Goal: Information Seeking & Learning: Learn about a topic

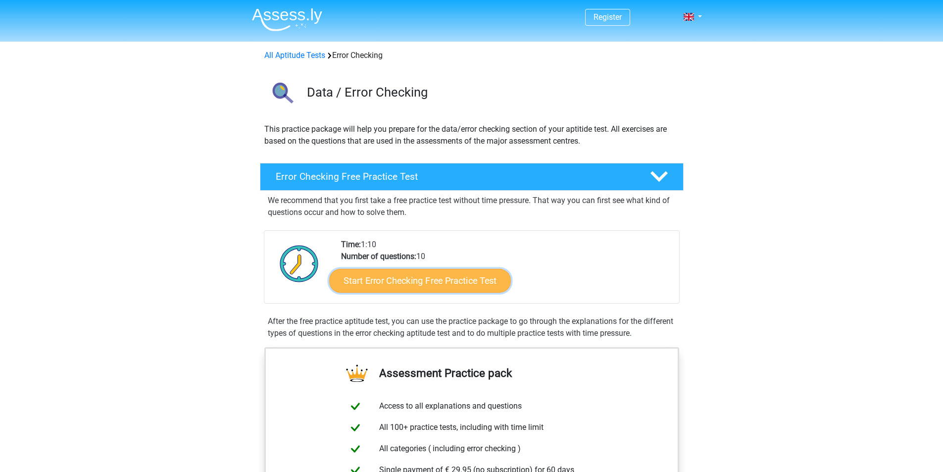
click at [424, 280] on link "Start Error Checking Free Practice Test" at bounding box center [420, 281] width 182 height 24
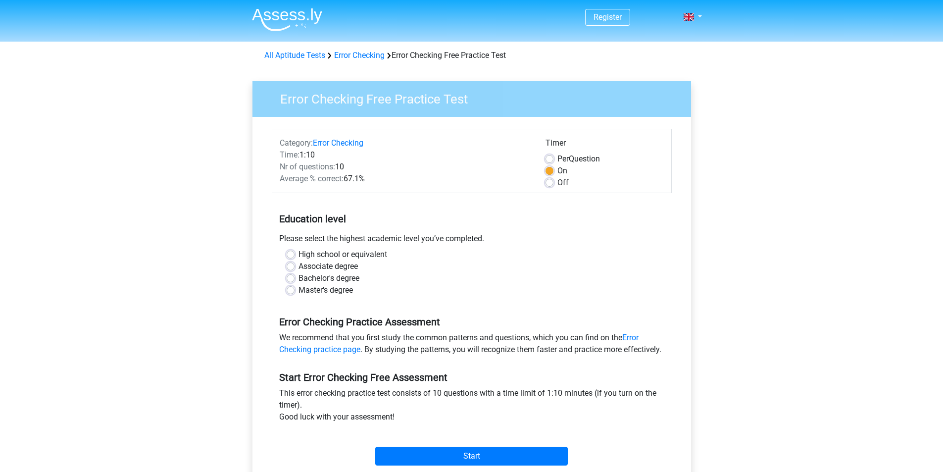
scroll to position [50, 0]
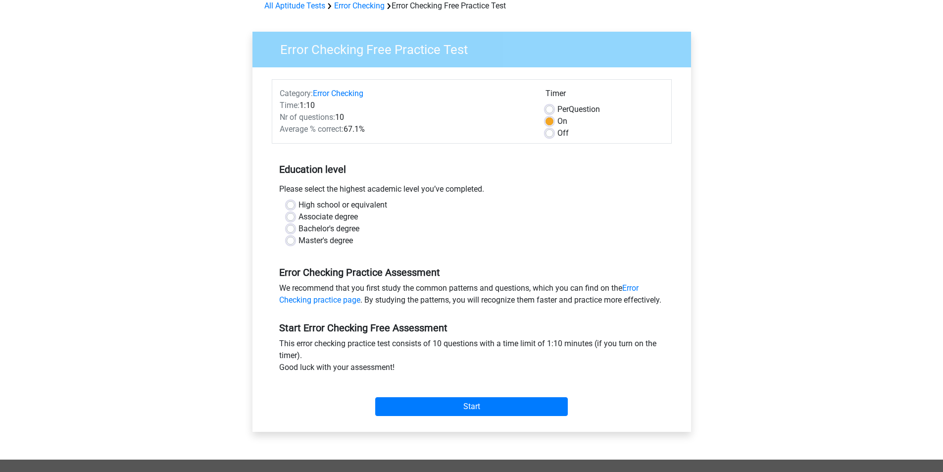
click at [299, 207] on label "High school or equivalent" at bounding box center [343, 205] width 89 height 12
click at [290, 207] on input "High school or equivalent" at bounding box center [291, 204] width 8 height 10
radio input "true"
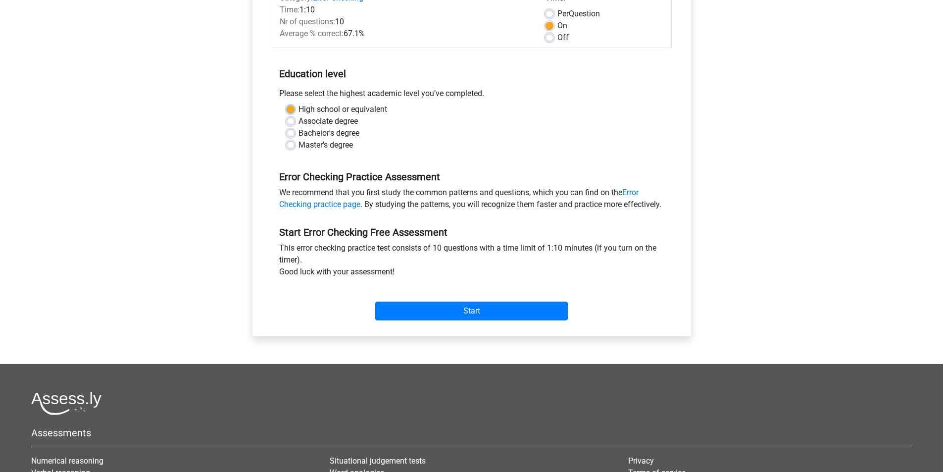
scroll to position [149, 0]
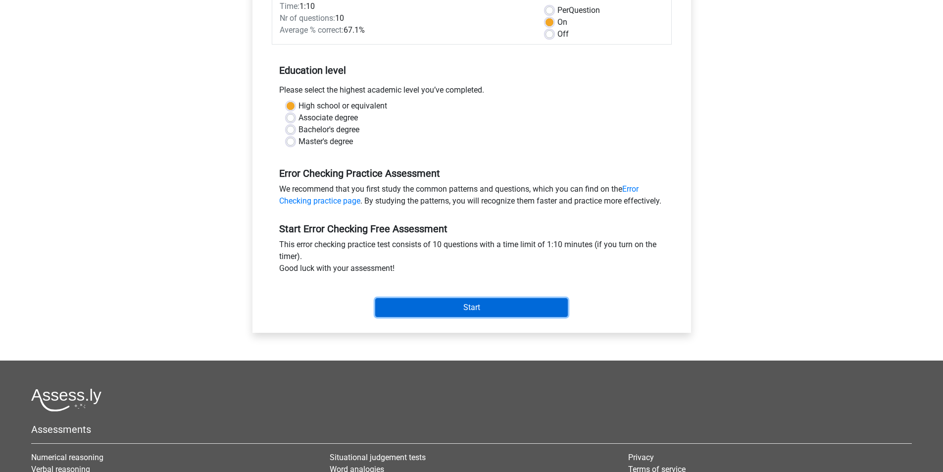
click at [481, 317] on input "Start" at bounding box center [471, 307] width 193 height 19
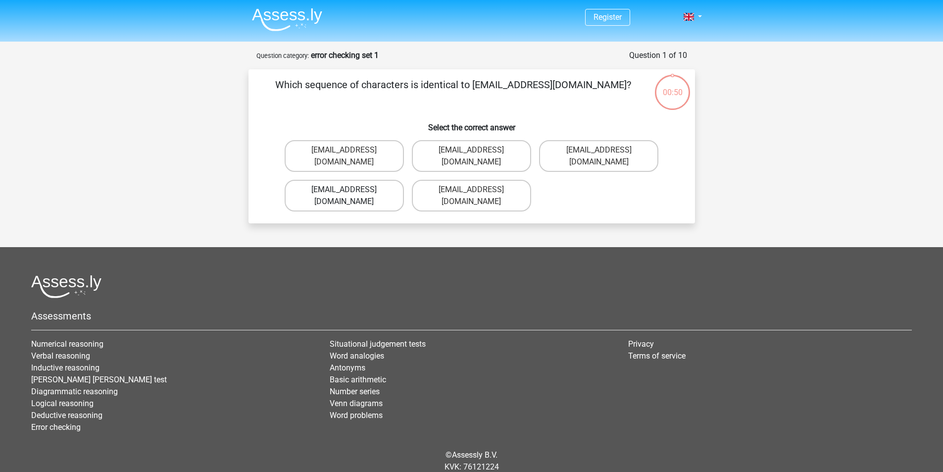
click at [367, 180] on label "Evie_Meade@jointmail.com.uk" at bounding box center [344, 196] width 119 height 32
click at [351, 190] on input "Evie_Meade@jointmail.com.uk" at bounding box center [347, 193] width 6 height 6
radio input "true"
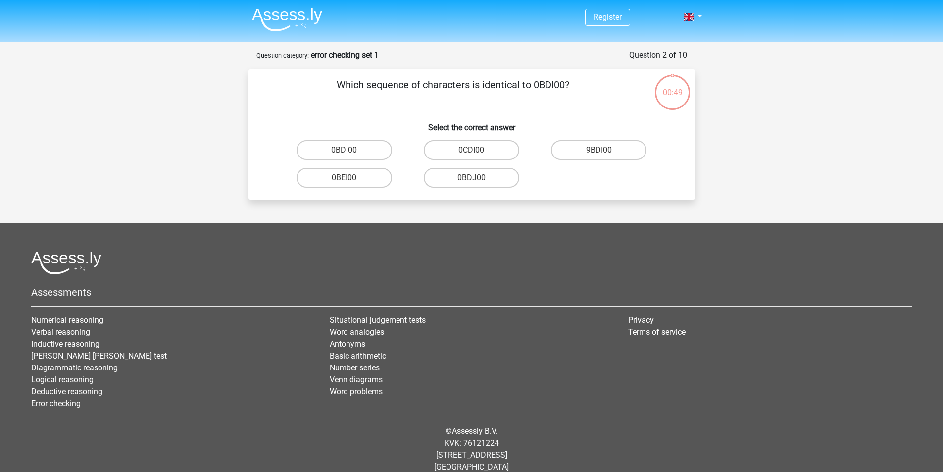
scroll to position [13, 0]
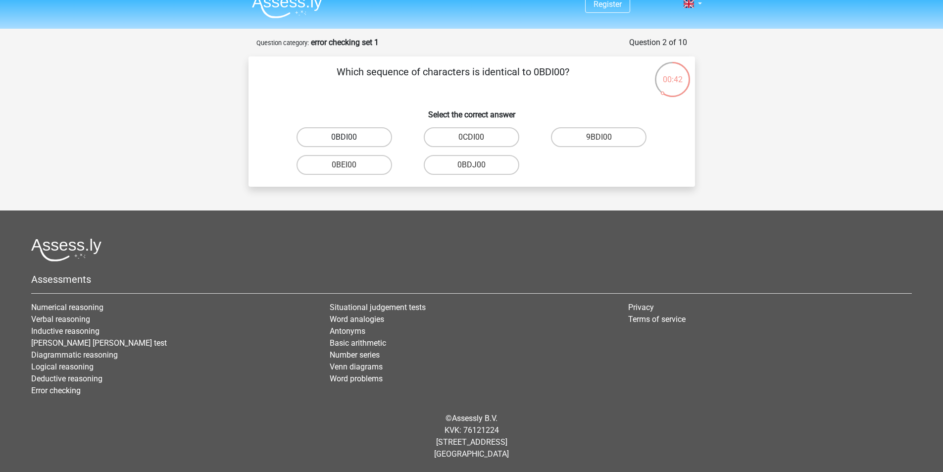
click at [362, 141] on label "0BDI00" at bounding box center [345, 137] width 96 height 20
click at [351, 141] on input "0BDI00" at bounding box center [347, 140] width 6 height 6
radio input "true"
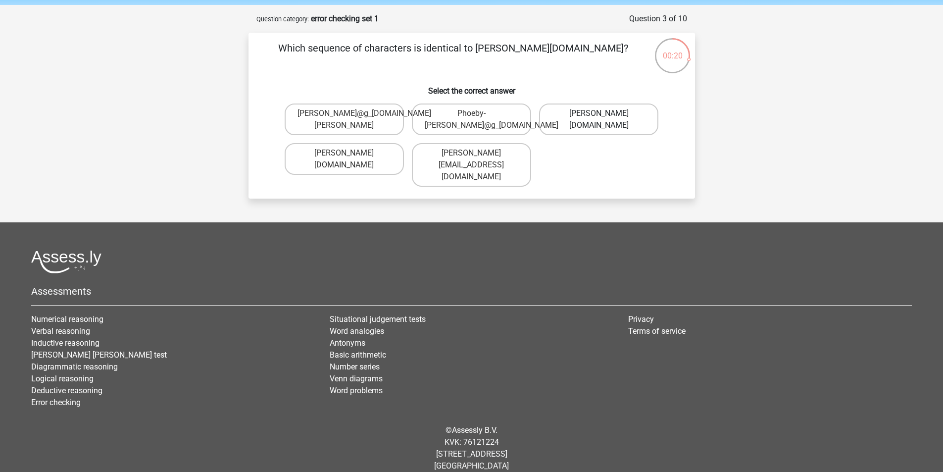
click at [569, 124] on label "Phoebe-Patterson@g_mail.gr" at bounding box center [598, 119] width 119 height 32
click at [599, 120] on input "Phoebe-Patterson@g_mail.gr" at bounding box center [602, 116] width 6 height 6
radio input "true"
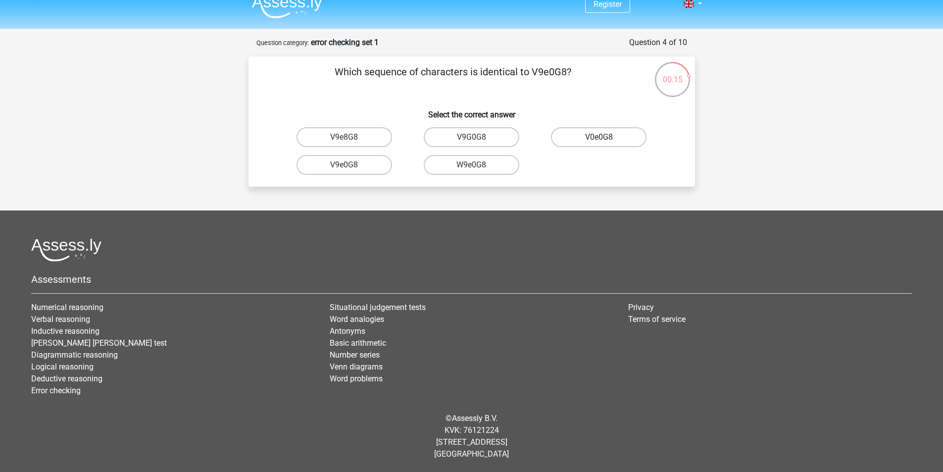
click at [598, 139] on label "V0e0G8" at bounding box center [599, 137] width 96 height 20
click at [599, 139] on input "V0e0G8" at bounding box center [602, 140] width 6 height 6
radio input "true"
click at [479, 137] on label "91051S" at bounding box center [472, 137] width 96 height 20
click at [478, 137] on input "91051S" at bounding box center [474, 140] width 6 height 6
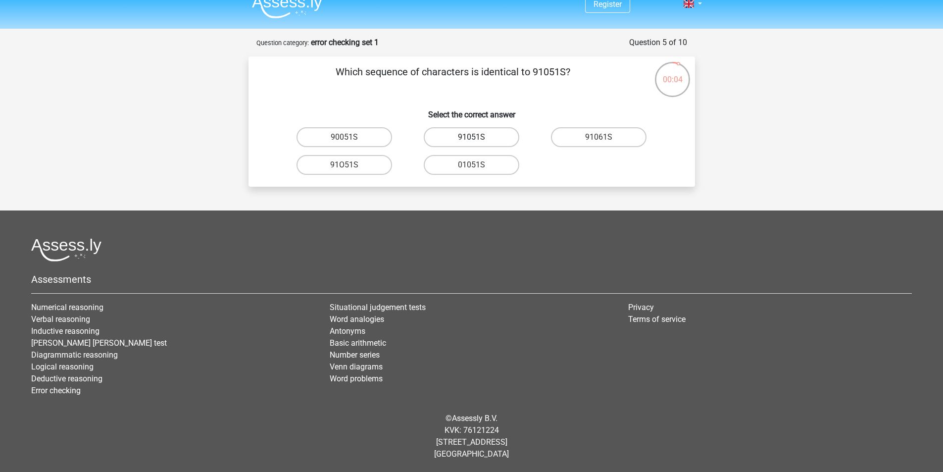
radio input "true"
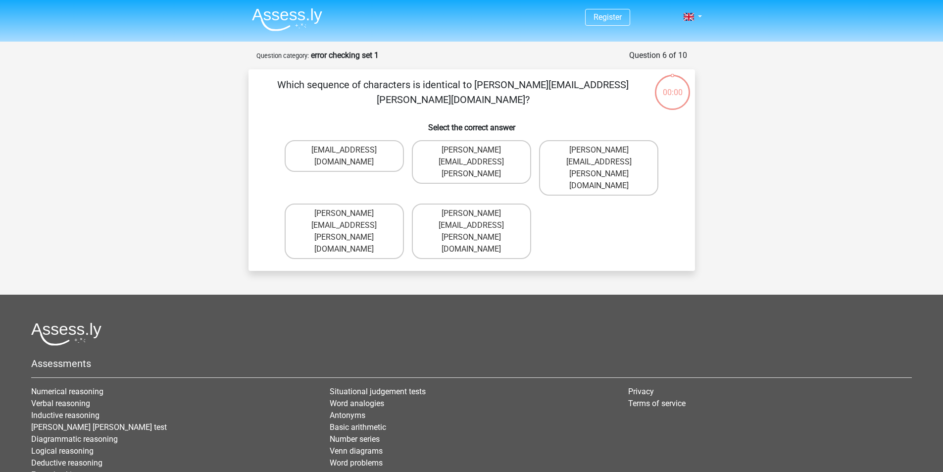
scroll to position [13, 0]
